Goal: Task Accomplishment & Management: Use online tool/utility

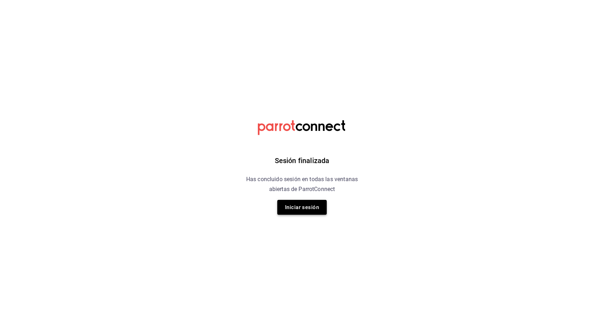
click at [306, 212] on button "Iniciar sesión" at bounding box center [301, 207] width 49 height 15
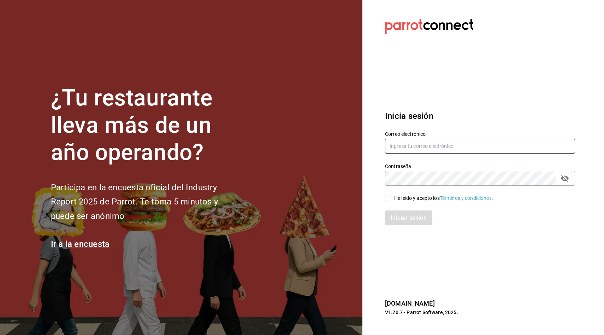
type input "[EMAIL_ADDRESS][DOMAIN_NAME]"
click at [386, 197] on input "He leído y acepto los Términos y condiciones." at bounding box center [388, 198] width 6 height 6
checkbox input "true"
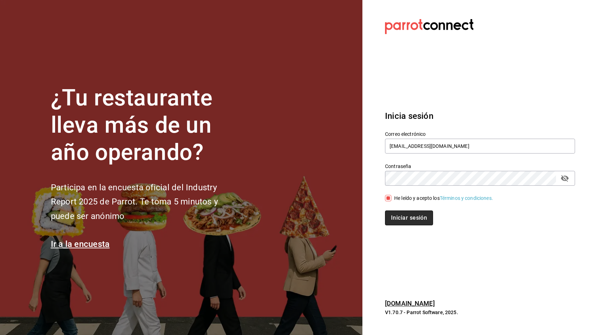
click at [400, 218] on button "Iniciar sesión" at bounding box center [409, 217] width 48 height 15
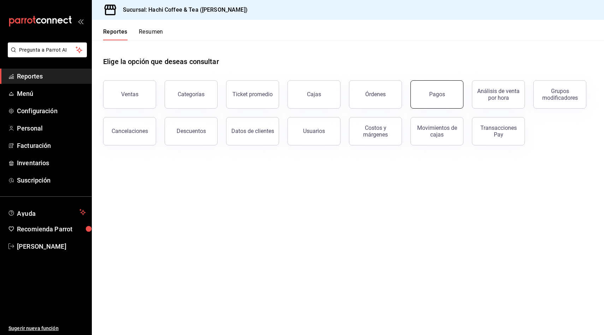
click at [443, 102] on button "Pagos" at bounding box center [437, 94] width 53 height 28
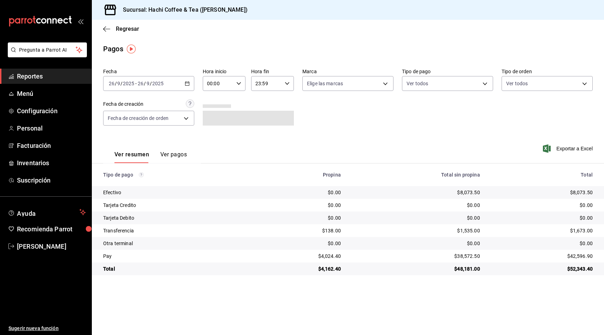
click at [170, 153] on button "Ver pagos" at bounding box center [173, 157] width 27 height 12
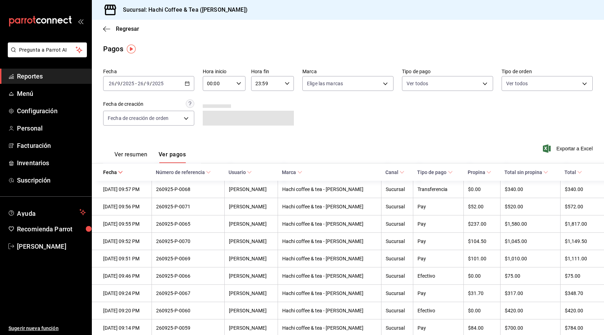
click at [438, 125] on div "Fecha 2025-09-26 26 / 9 / 2025 - 2025-09-26 26 / 9 / 2025 Hora inicio 00:00 Hor…" at bounding box center [348, 99] width 490 height 69
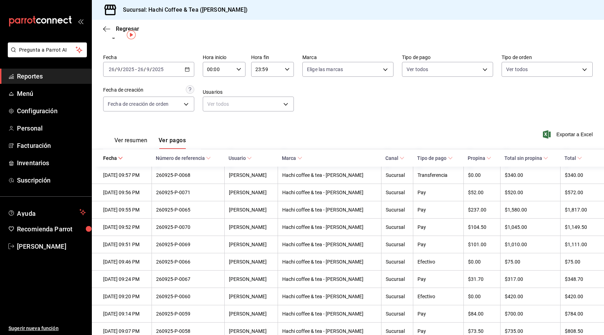
click at [354, 87] on div "Fecha 2025-09-26 26 / 9 / 2025 - 2025-09-26 26 / 9 / 2025 Hora inicio 00:00 Hor…" at bounding box center [348, 85] width 490 height 69
click at [409, 135] on div "Ver resumen Ver pagos Exportar a Excel" at bounding box center [348, 138] width 512 height 37
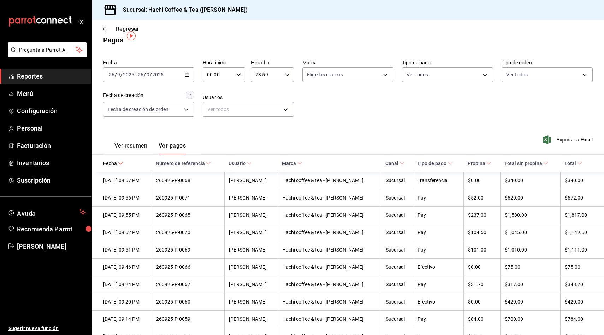
scroll to position [0, 0]
